Goal: Task Accomplishment & Management: Complete application form

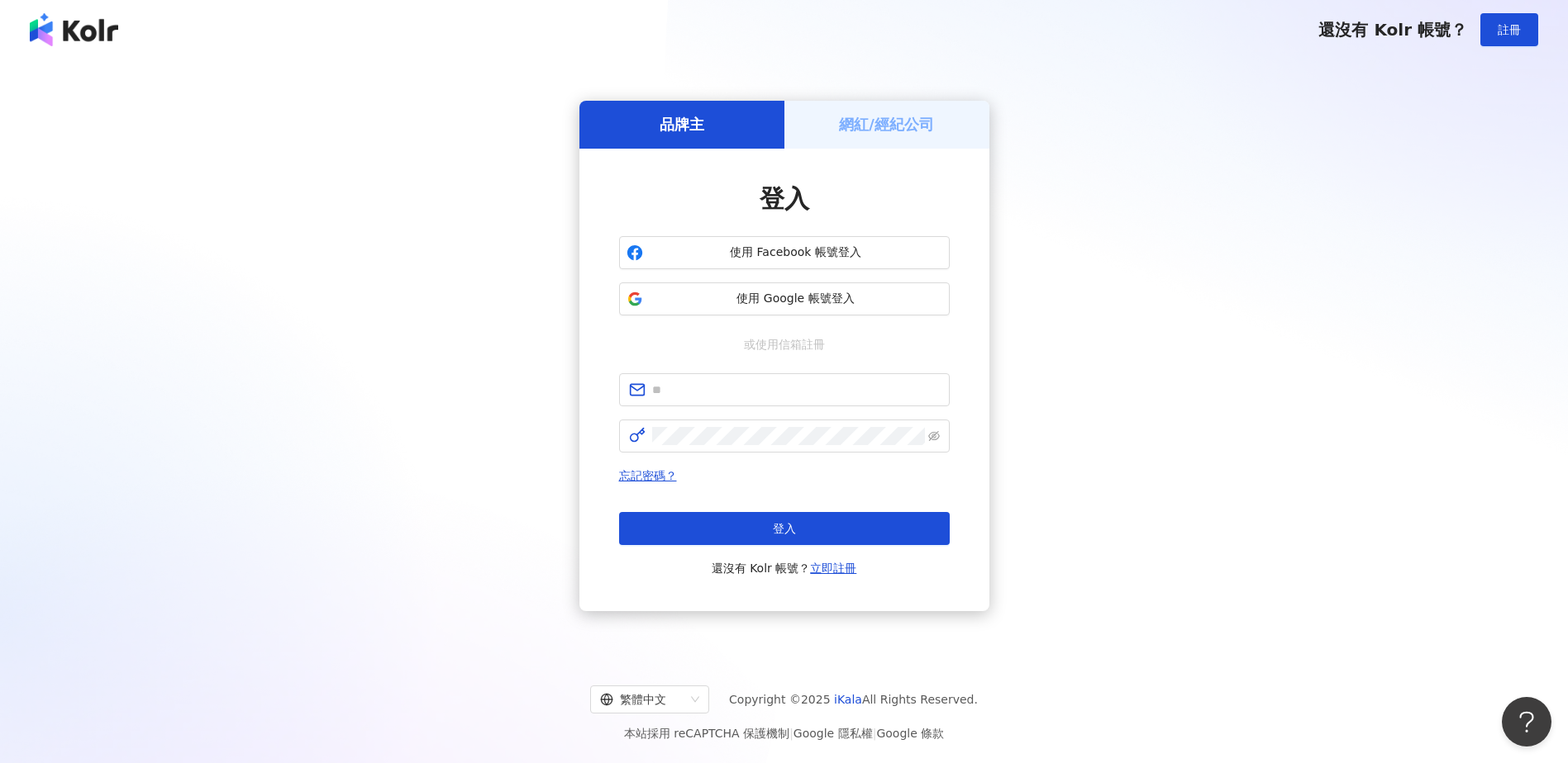
click at [79, 40] on img at bounding box center [74, 30] width 88 height 33
click at [94, 13] on div "還沒有 Kolr 帳號？ 註冊" at bounding box center [784, 30] width 1568 height 60
click at [88, 22] on img at bounding box center [74, 30] width 88 height 33
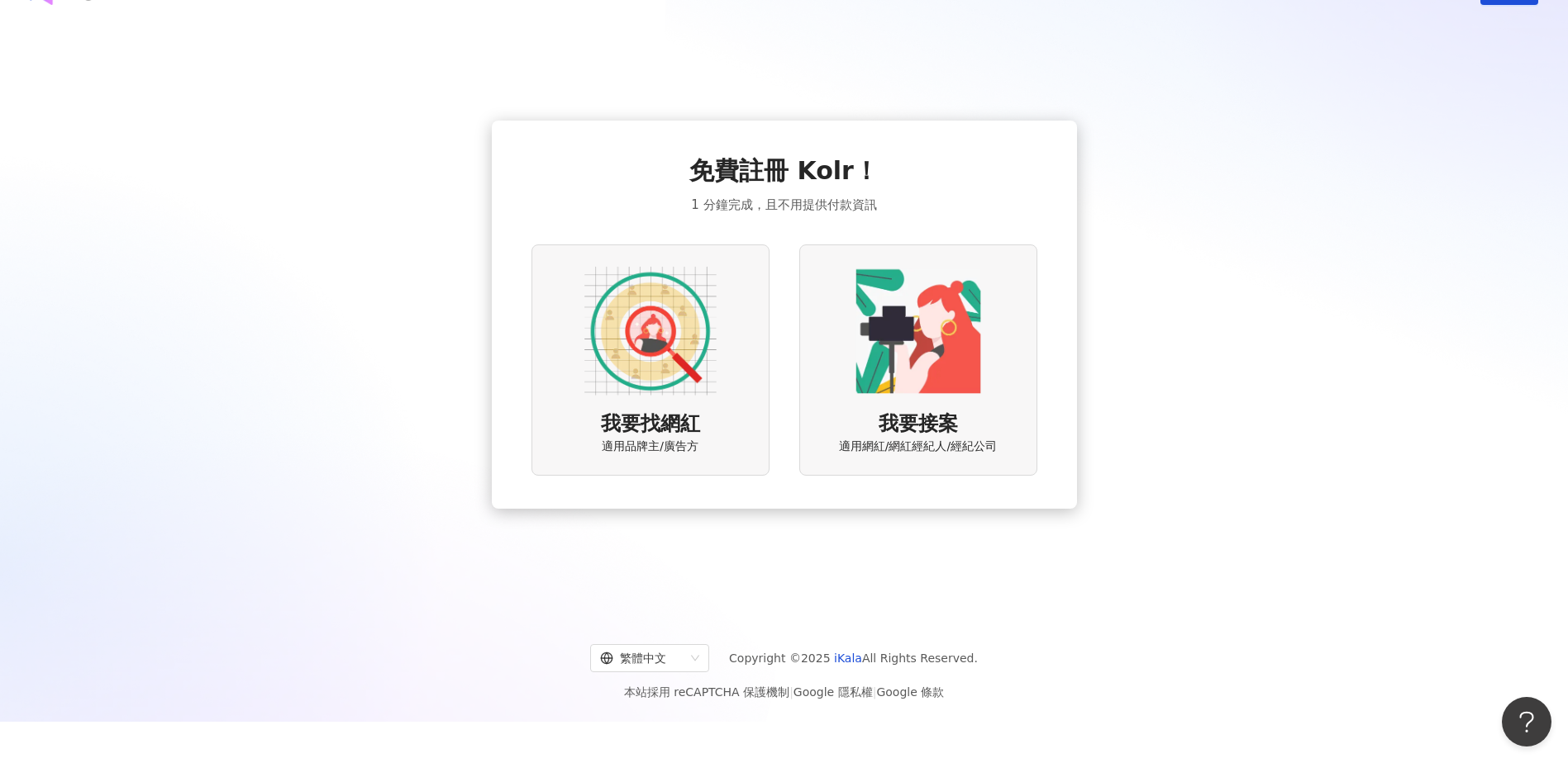
scroll to position [76, 0]
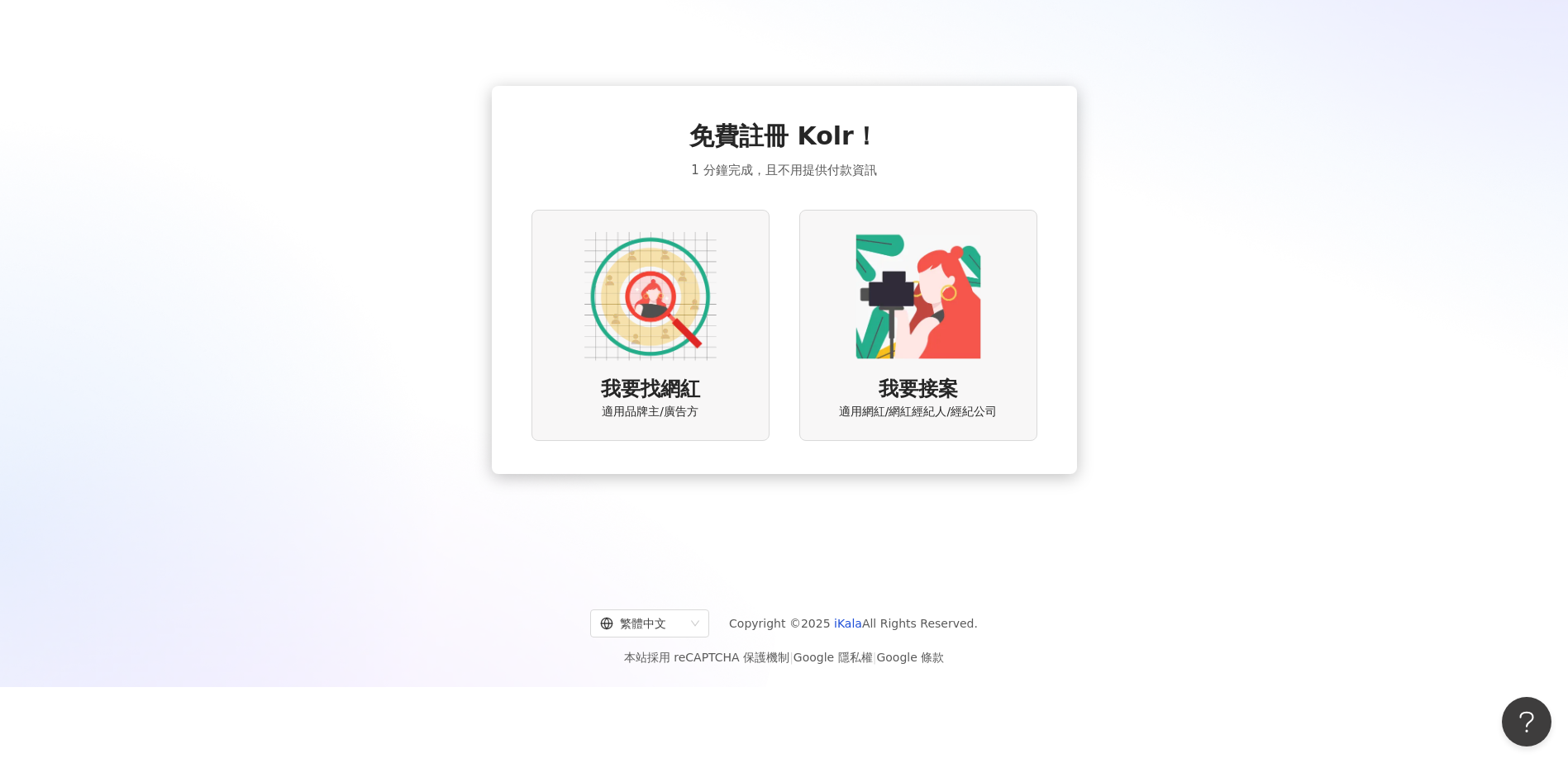
click at [669, 340] on img at bounding box center [650, 297] width 133 height 133
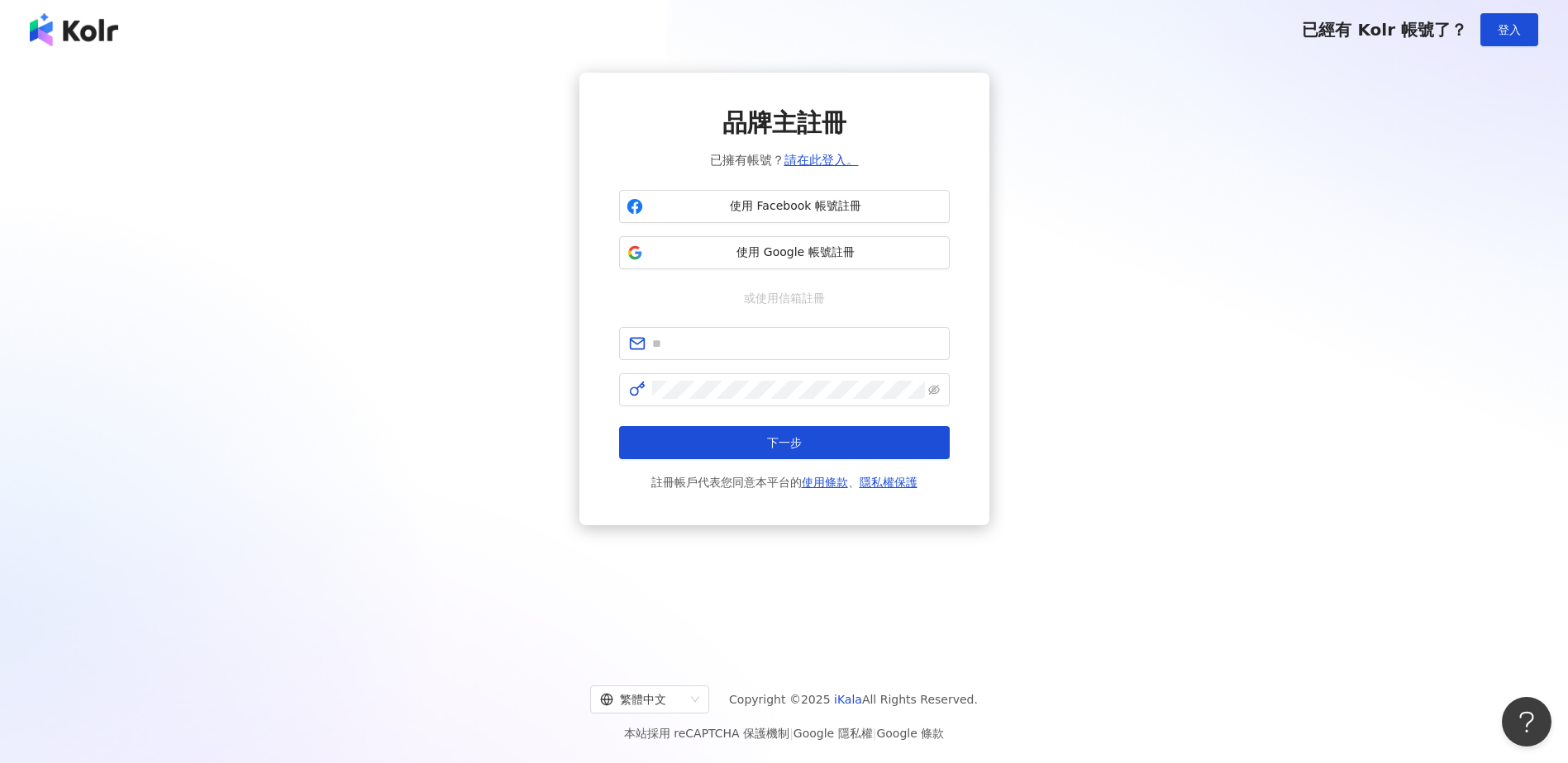
click at [310, 127] on div "品牌主註冊 已擁有帳號？ 請在此登入。 使用 Facebook 帳號註冊 使用 Google 帳號註冊 或使用信箱註冊 下一步 註冊帳戶代表您同意本平台的 使…" at bounding box center [784, 299] width 1528 height 453
click at [43, 38] on img at bounding box center [74, 30] width 88 height 33
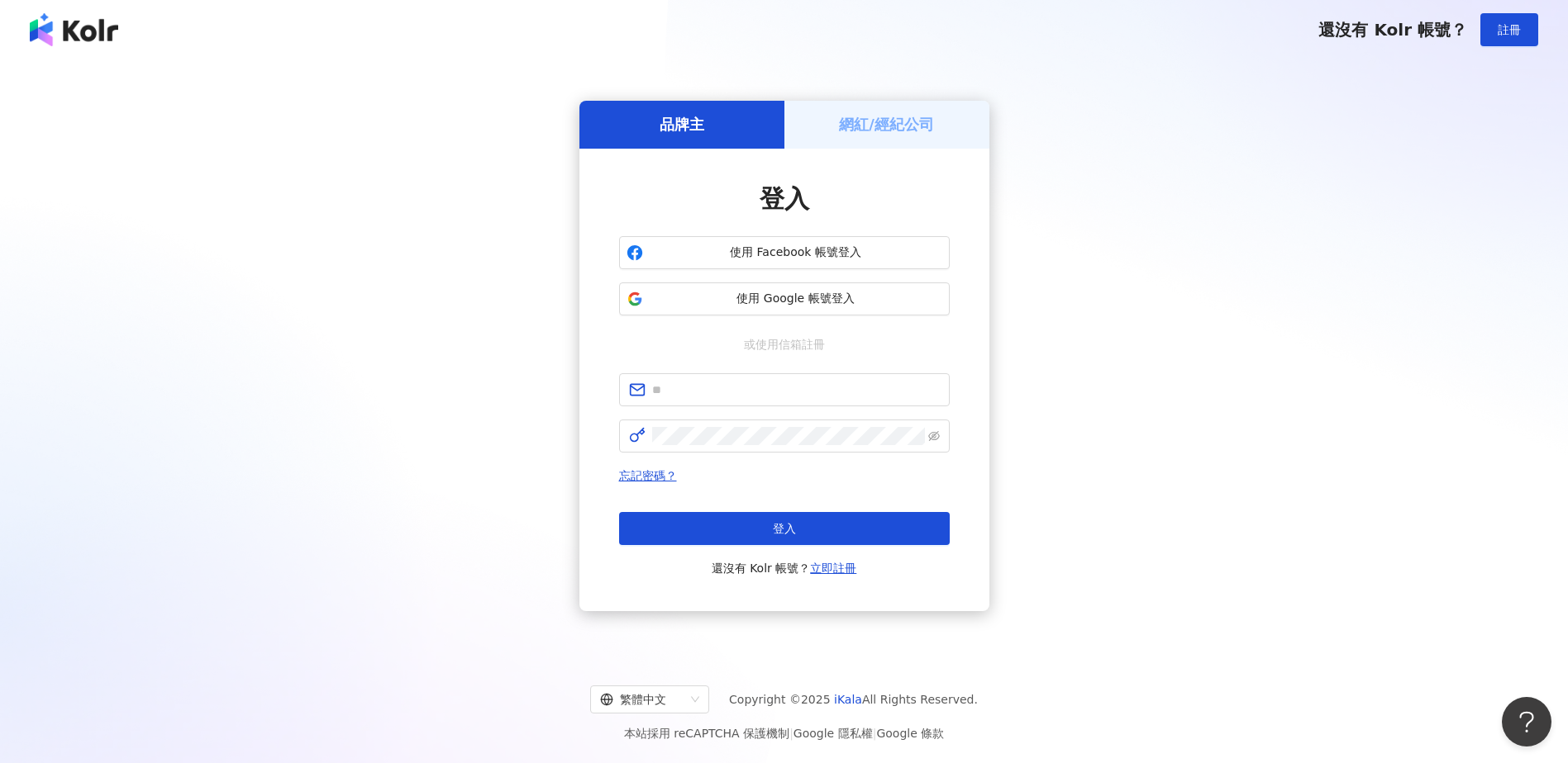
click at [43, 38] on img at bounding box center [74, 30] width 88 height 33
